Goal: Task Accomplishment & Management: Use online tool/utility

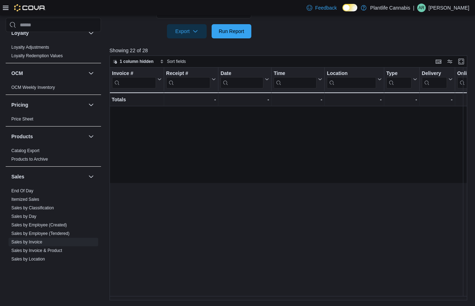
scroll to position [91, 761]
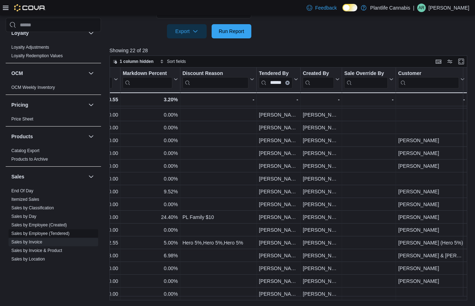
click at [56, 231] on link "Sales by Employee (Tendered)" at bounding box center [40, 233] width 58 height 5
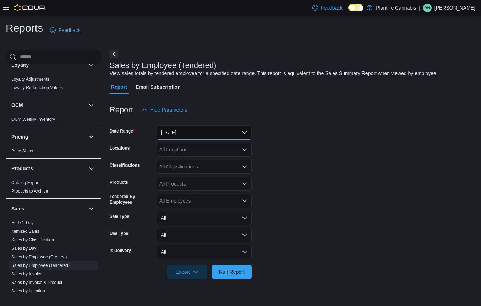
click at [192, 134] on button "[DATE]" at bounding box center [203, 132] width 95 height 14
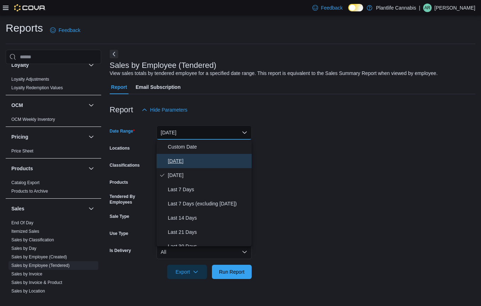
click at [180, 167] on button "[DATE]" at bounding box center [203, 161] width 95 height 14
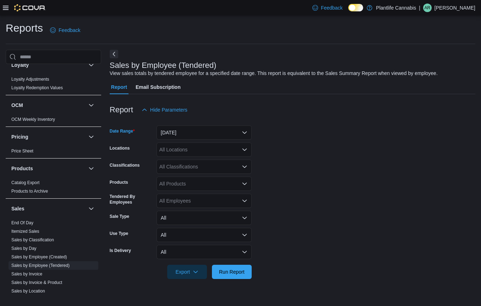
click at [183, 152] on div "All Locations" at bounding box center [203, 149] width 95 height 14
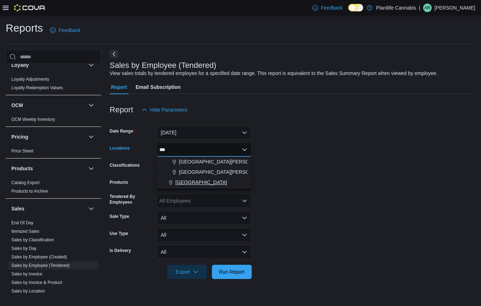
type input "***"
click at [212, 182] on span "[GEOGRAPHIC_DATA]" at bounding box center [201, 181] width 52 height 7
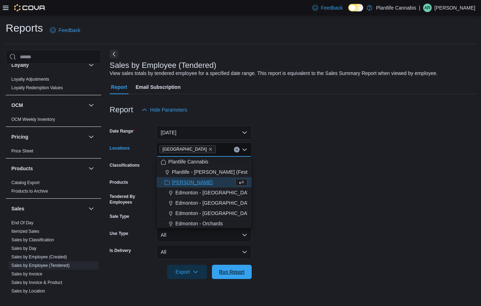
click at [227, 274] on span "Run Report" at bounding box center [232, 271] width 26 height 7
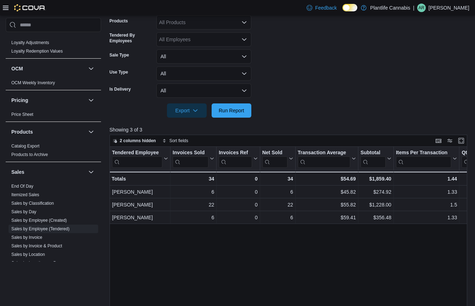
scroll to position [292, 0]
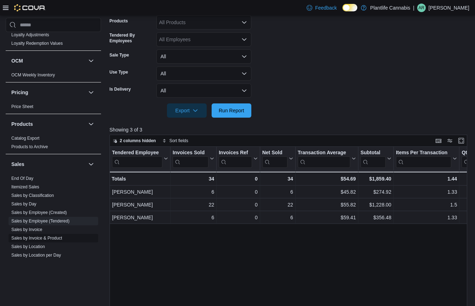
click at [34, 238] on link "Sales by Invoice & Product" at bounding box center [36, 237] width 51 height 5
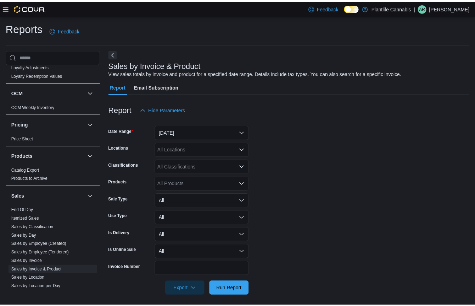
scroll to position [4, 0]
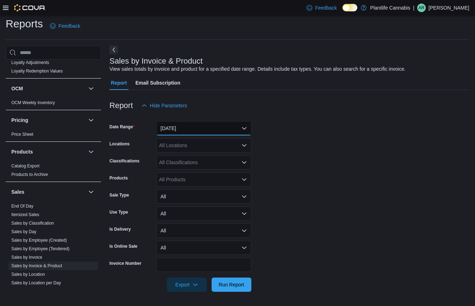
click at [174, 125] on button "[DATE]" at bounding box center [203, 128] width 95 height 14
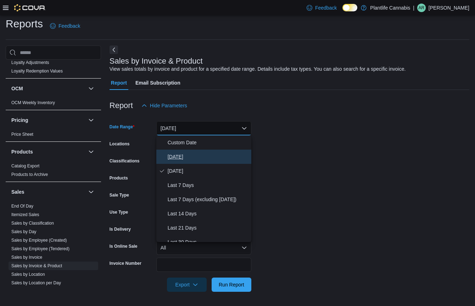
click at [191, 161] on button "[DATE]" at bounding box center [203, 156] width 95 height 14
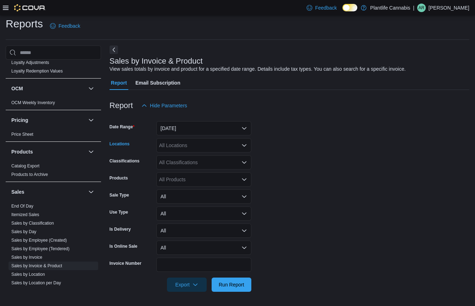
click at [183, 147] on div "All Locations" at bounding box center [203, 145] width 95 height 14
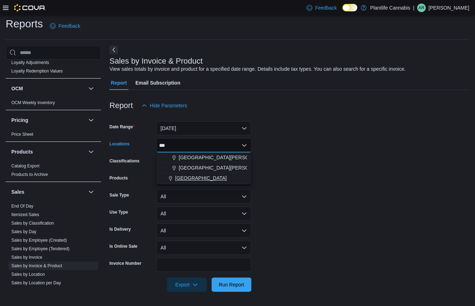
type input "***"
click at [199, 175] on span "[GEOGRAPHIC_DATA]" at bounding box center [201, 177] width 52 height 7
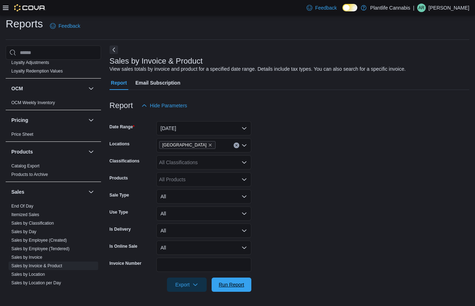
drag, startPoint x: 232, startPoint y: 284, endPoint x: 252, endPoint y: 268, distance: 25.2
click at [232, 284] on span "Run Report" at bounding box center [232, 284] width 26 height 7
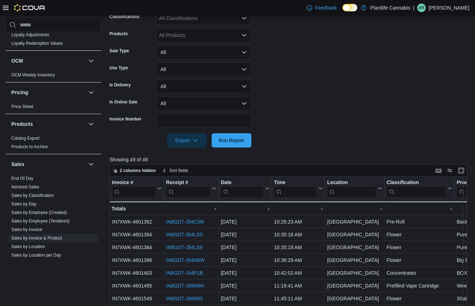
scroll to position [257, 0]
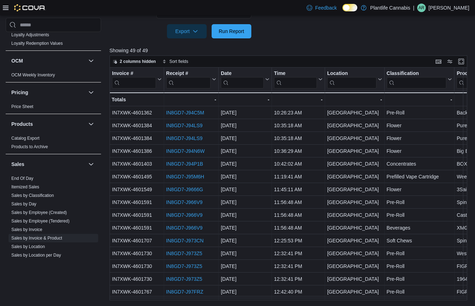
drag, startPoint x: 198, startPoint y: 300, endPoint x: 220, endPoint y: 297, distance: 21.4
click at [220, 297] on div "Reports Feedback Cash Management Cash Management Cash Out Details Customer Cust…" at bounding box center [237, 32] width 475 height 548
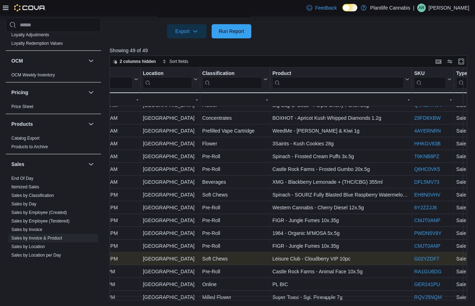
scroll to position [51, 185]
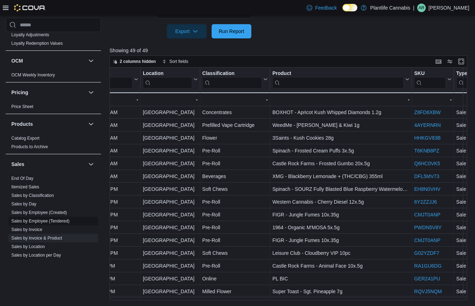
click at [40, 220] on link "Sales by Employee (Tendered)" at bounding box center [40, 220] width 58 height 5
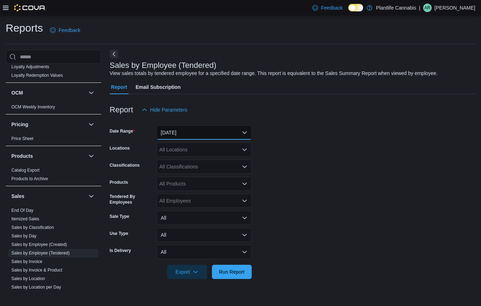
click at [174, 133] on button "[DATE]" at bounding box center [203, 132] width 95 height 14
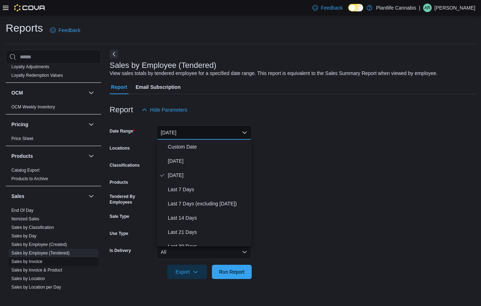
click at [47, 262] on span "Sales by Invoice" at bounding box center [54, 261] width 90 height 9
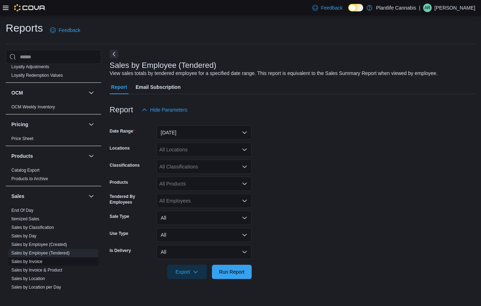
click at [38, 262] on link "Sales by Invoice" at bounding box center [26, 261] width 31 height 5
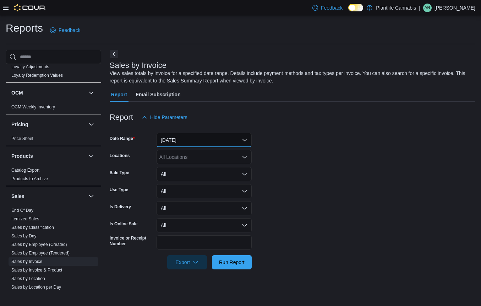
click at [185, 138] on button "[DATE]" at bounding box center [203, 140] width 95 height 14
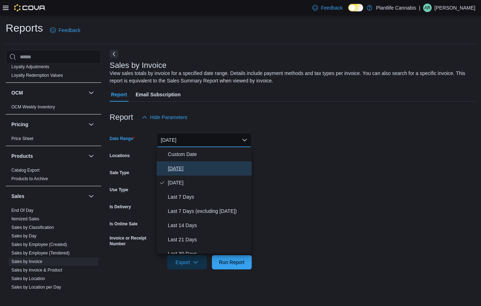
click at [174, 163] on button "[DATE]" at bounding box center [203, 168] width 95 height 14
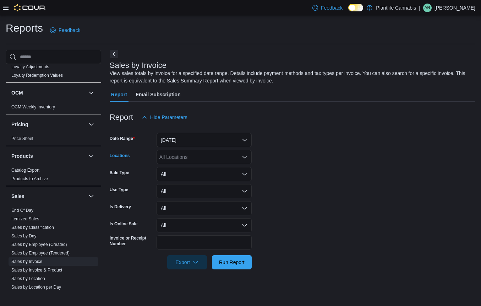
click at [178, 158] on div "All Locations" at bounding box center [203, 157] width 95 height 14
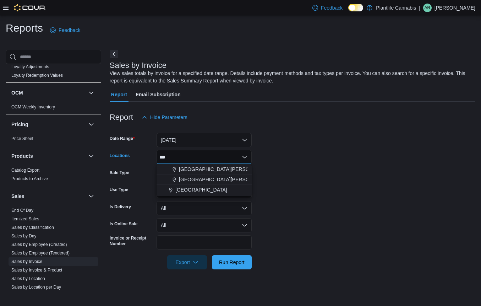
type input "***"
click at [182, 187] on span "[GEOGRAPHIC_DATA]" at bounding box center [201, 189] width 52 height 7
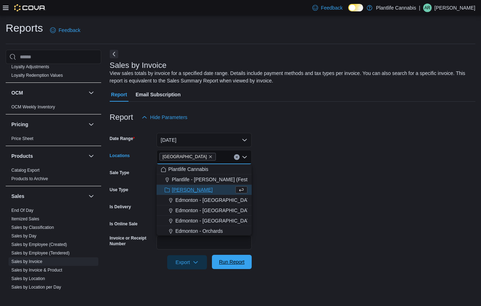
click at [233, 265] on span "Run Report" at bounding box center [231, 261] width 31 height 14
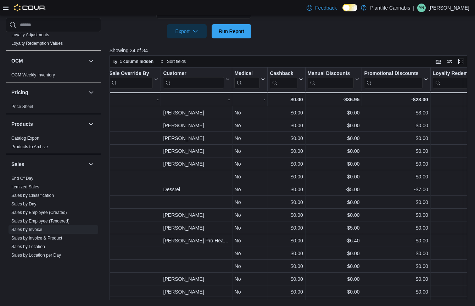
scroll to position [0, 825]
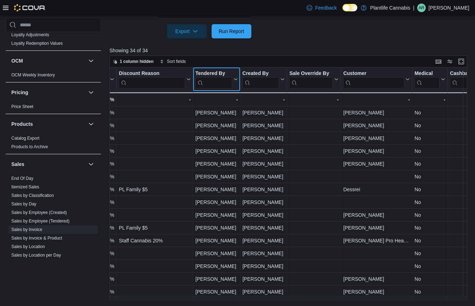
click at [215, 81] on input "search" at bounding box center [214, 82] width 37 height 11
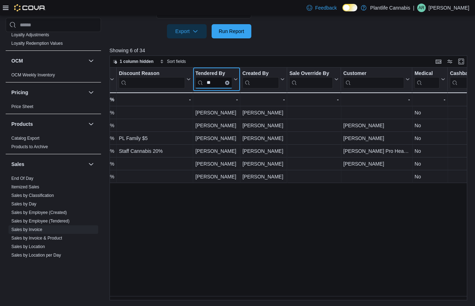
type input "**"
click at [49, 220] on link "Sales by Employee (Tendered)" at bounding box center [40, 220] width 58 height 5
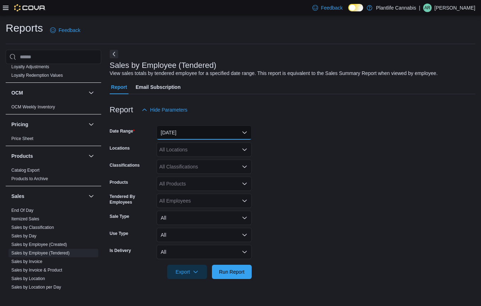
click at [181, 135] on button "[DATE]" at bounding box center [203, 132] width 95 height 14
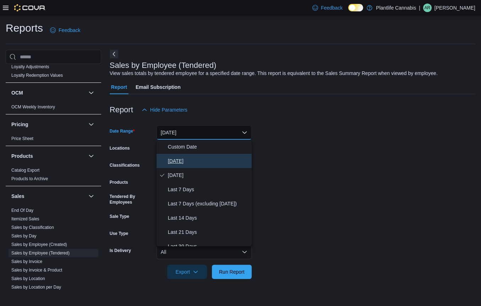
click at [177, 159] on span "[DATE]" at bounding box center [208, 160] width 81 height 9
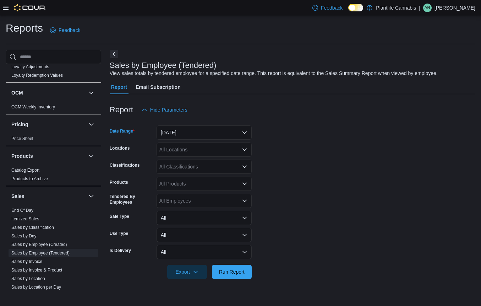
click at [181, 149] on div "All Locations" at bounding box center [203, 149] width 95 height 14
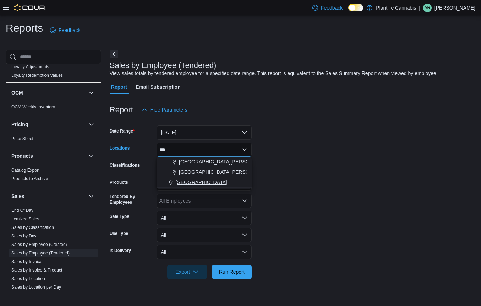
type input "***"
click at [187, 183] on span "[GEOGRAPHIC_DATA]" at bounding box center [201, 181] width 52 height 7
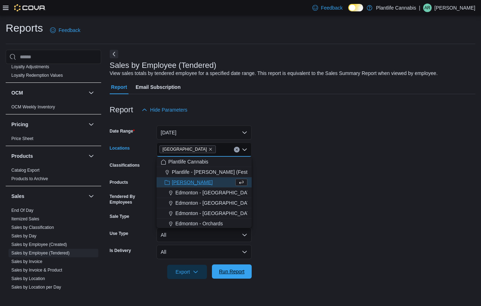
click at [239, 273] on span "Run Report" at bounding box center [232, 271] width 26 height 7
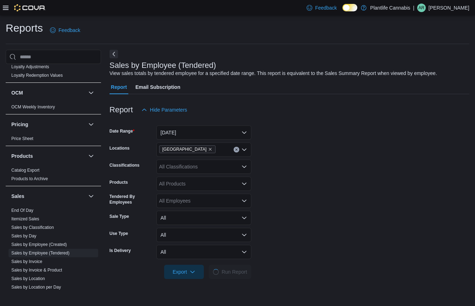
click at [197, 169] on div "All Classifications" at bounding box center [203, 166] width 95 height 14
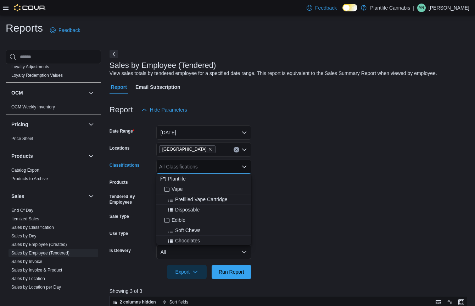
type input "*"
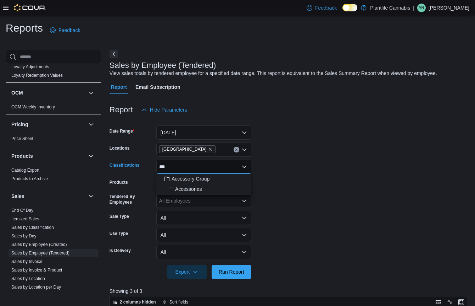
type input "***"
click at [203, 180] on span "Accessory Group" at bounding box center [191, 178] width 38 height 7
drag, startPoint x: 246, startPoint y: 269, endPoint x: 274, endPoint y: 249, distance: 34.2
click at [246, 269] on span "Run Report" at bounding box center [231, 271] width 31 height 14
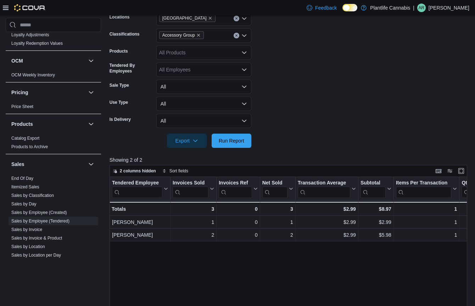
scroll to position [60, 0]
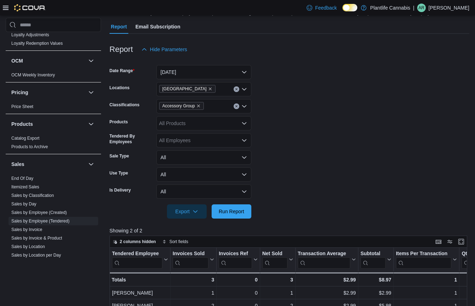
click at [418, 118] on form "Date Range [DATE] Locations Fort [GEOGRAPHIC_DATA] Classifications Accessory Gr…" at bounding box center [290, 137] width 360 height 162
